Goal: Check status: Check status

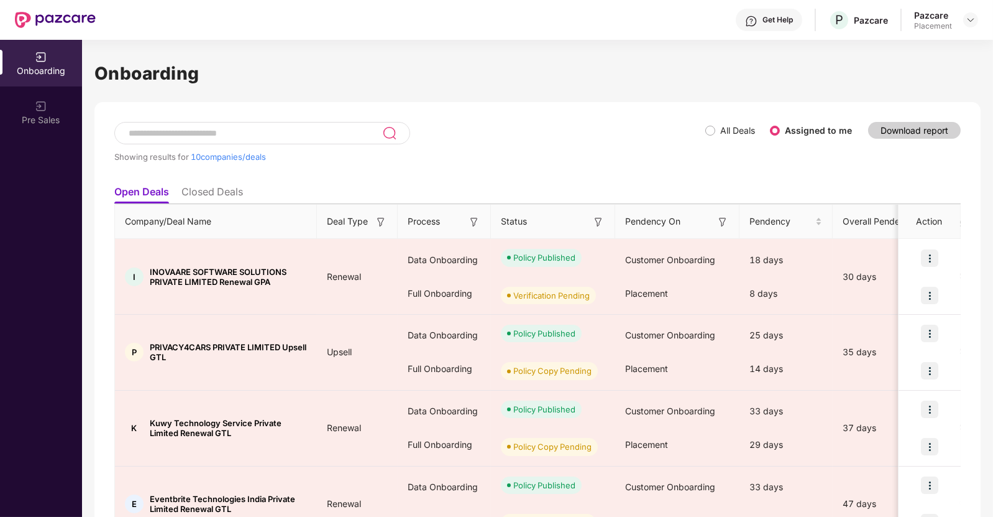
click at [472, 160] on div "Showing results for 10 companies/deals" at bounding box center [409, 157] width 591 height 10
click at [468, 137] on div "Showing results for 10 companies/deals" at bounding box center [409, 150] width 591 height 57
click at [509, 126] on div "Showing results for 10 companies/deals" at bounding box center [409, 150] width 591 height 57
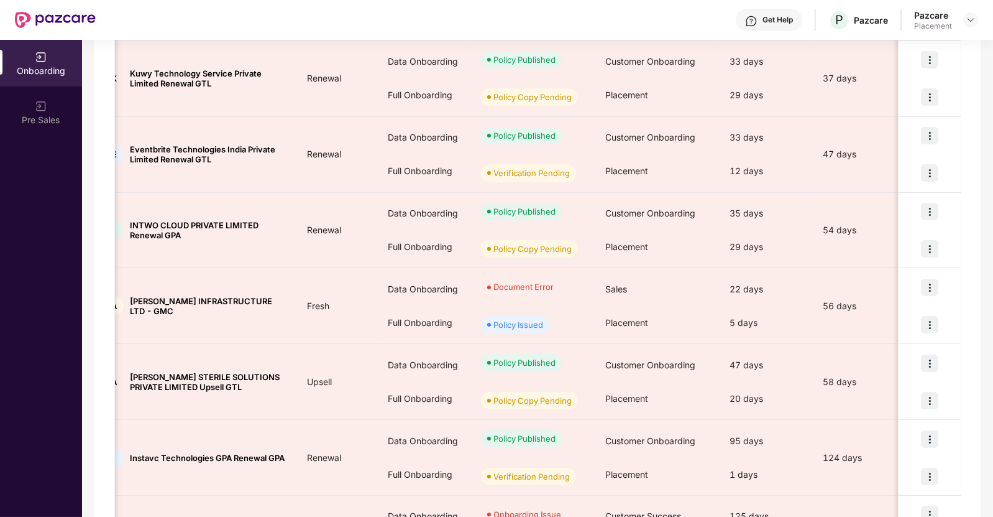
scroll to position [522, 0]
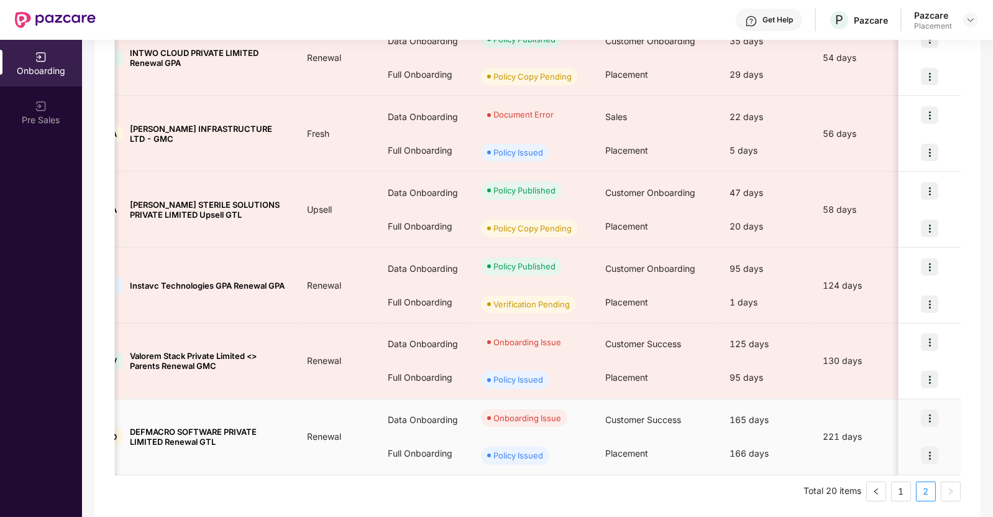
click at [532, 449] on div "Policy Issued" at bounding box center [519, 455] width 50 height 12
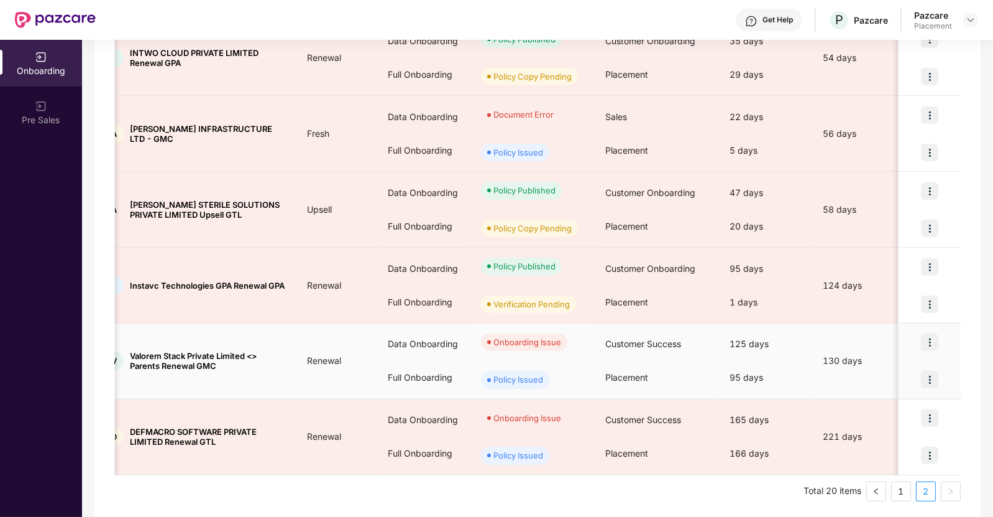
click at [520, 377] on div "Policy Issued" at bounding box center [519, 379] width 50 height 12
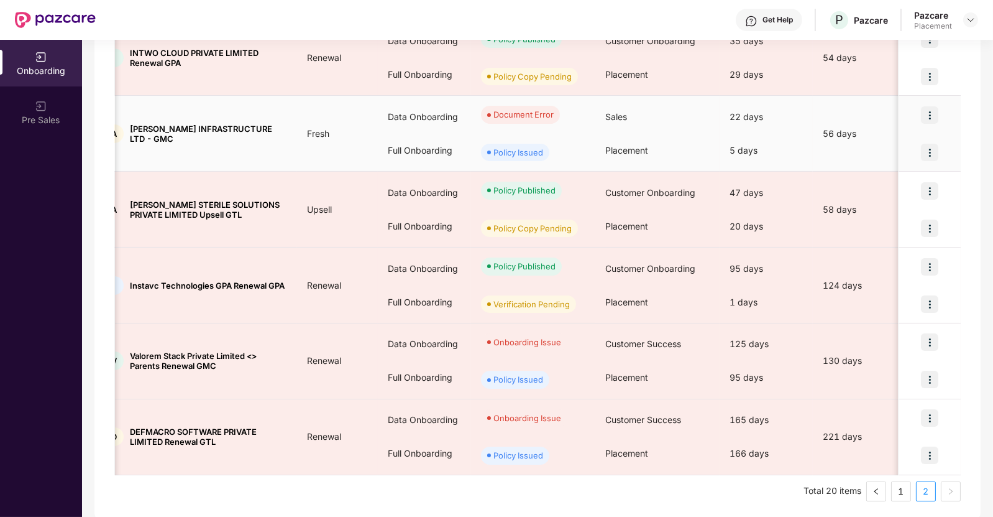
click at [517, 151] on div "Policy Issued" at bounding box center [519, 152] width 50 height 12
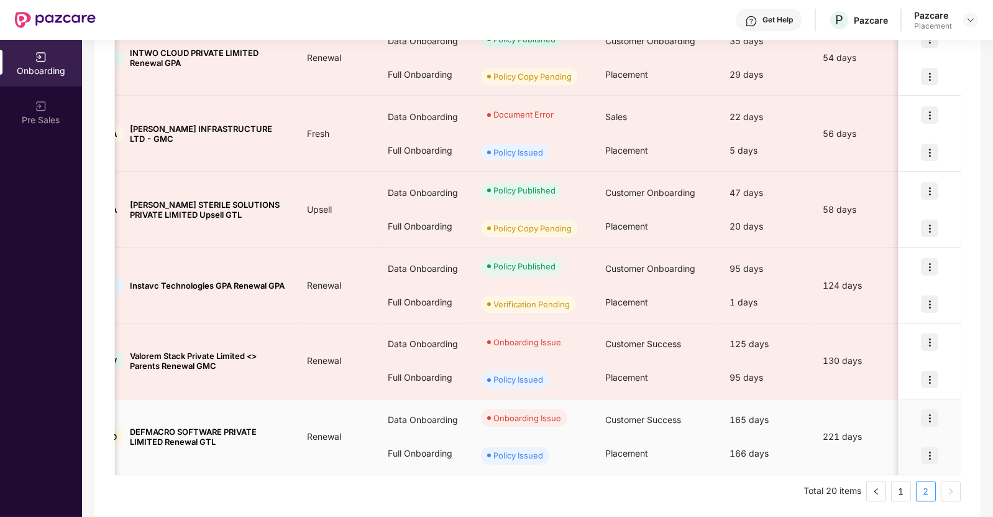
click at [745, 454] on div "166 days" at bounding box center [766, 453] width 93 height 34
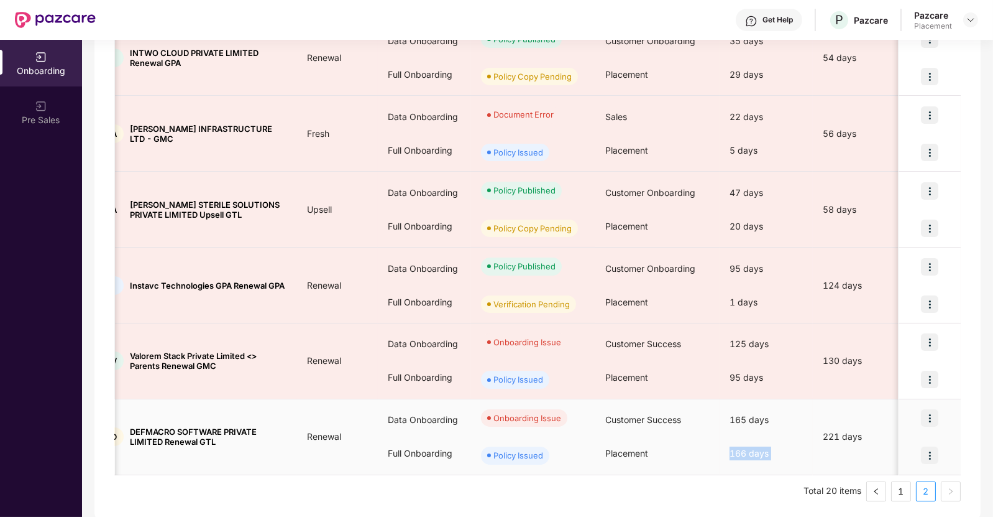
click at [745, 454] on div "166 days" at bounding box center [766, 453] width 93 height 34
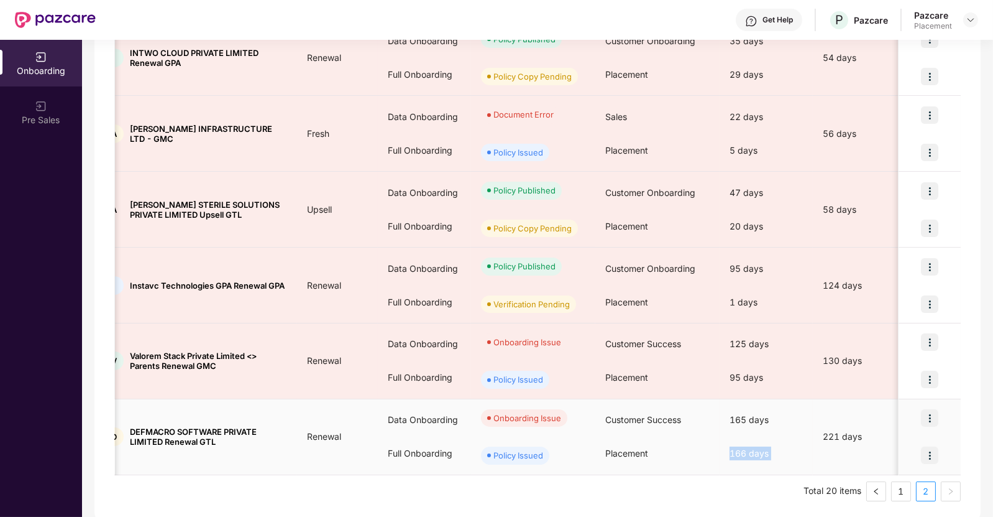
click at [745, 454] on div "166 days" at bounding box center [766, 453] width 93 height 34
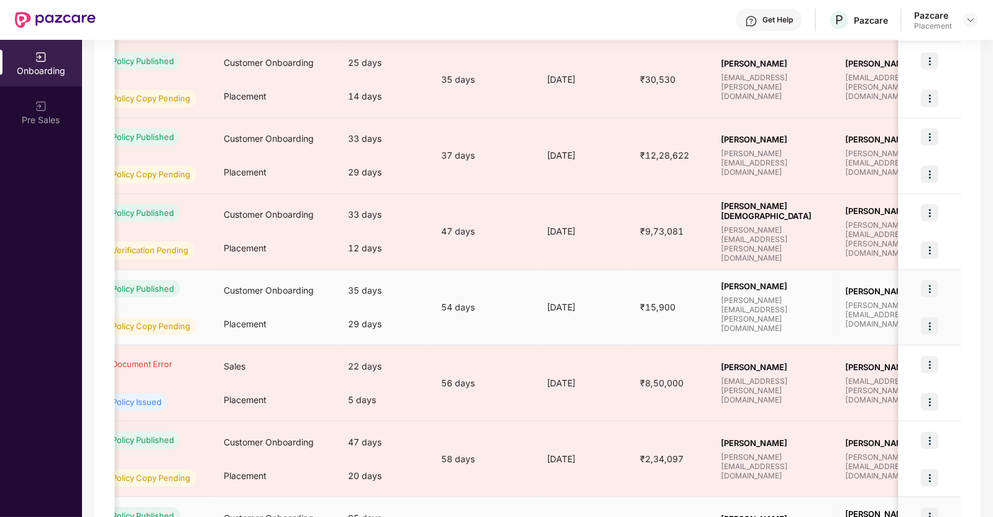
scroll to position [0, 0]
